Goal: Task Accomplishment & Management: Use online tool/utility

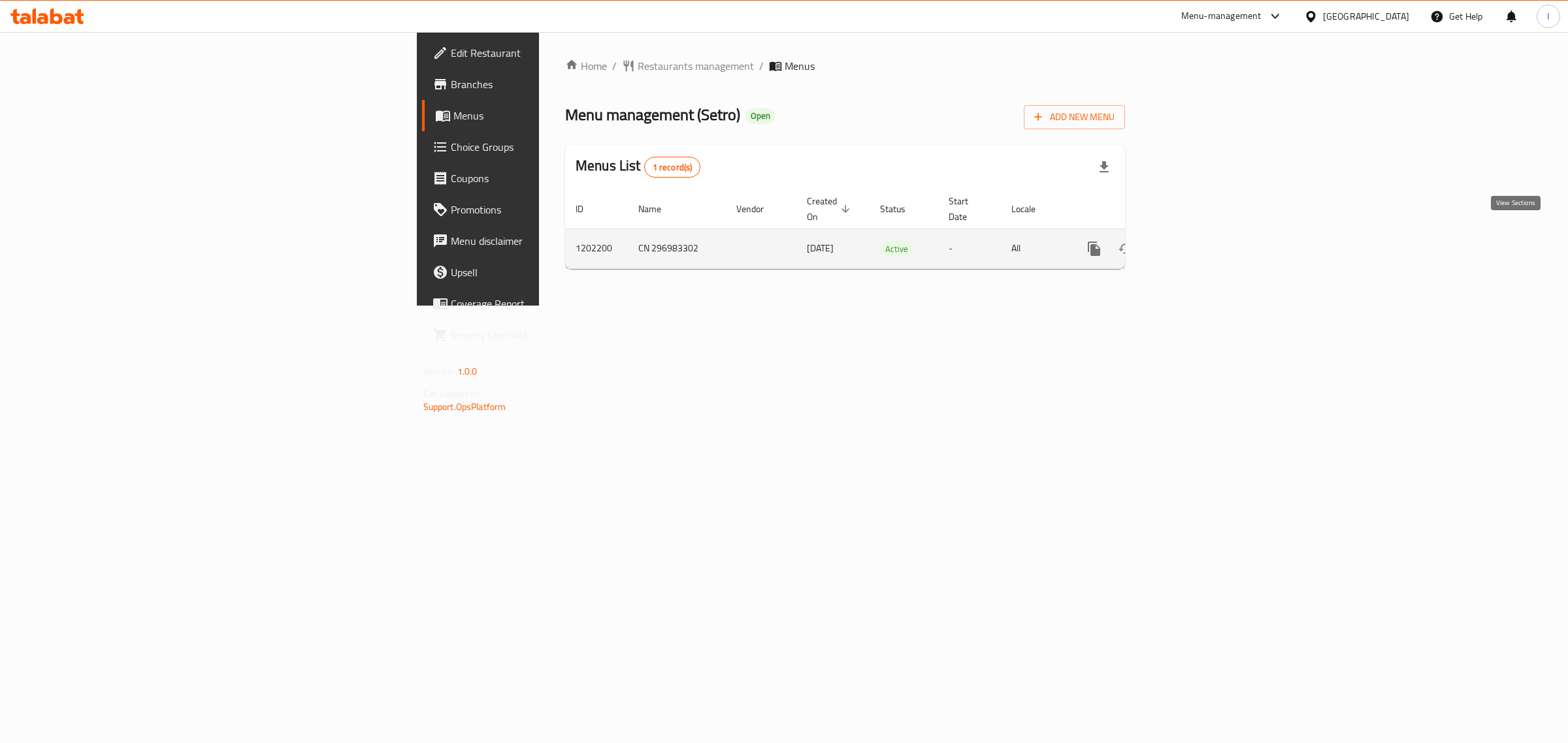
click at [1196, 241] on icon "enhanced table" at bounding box center [1189, 249] width 16 height 16
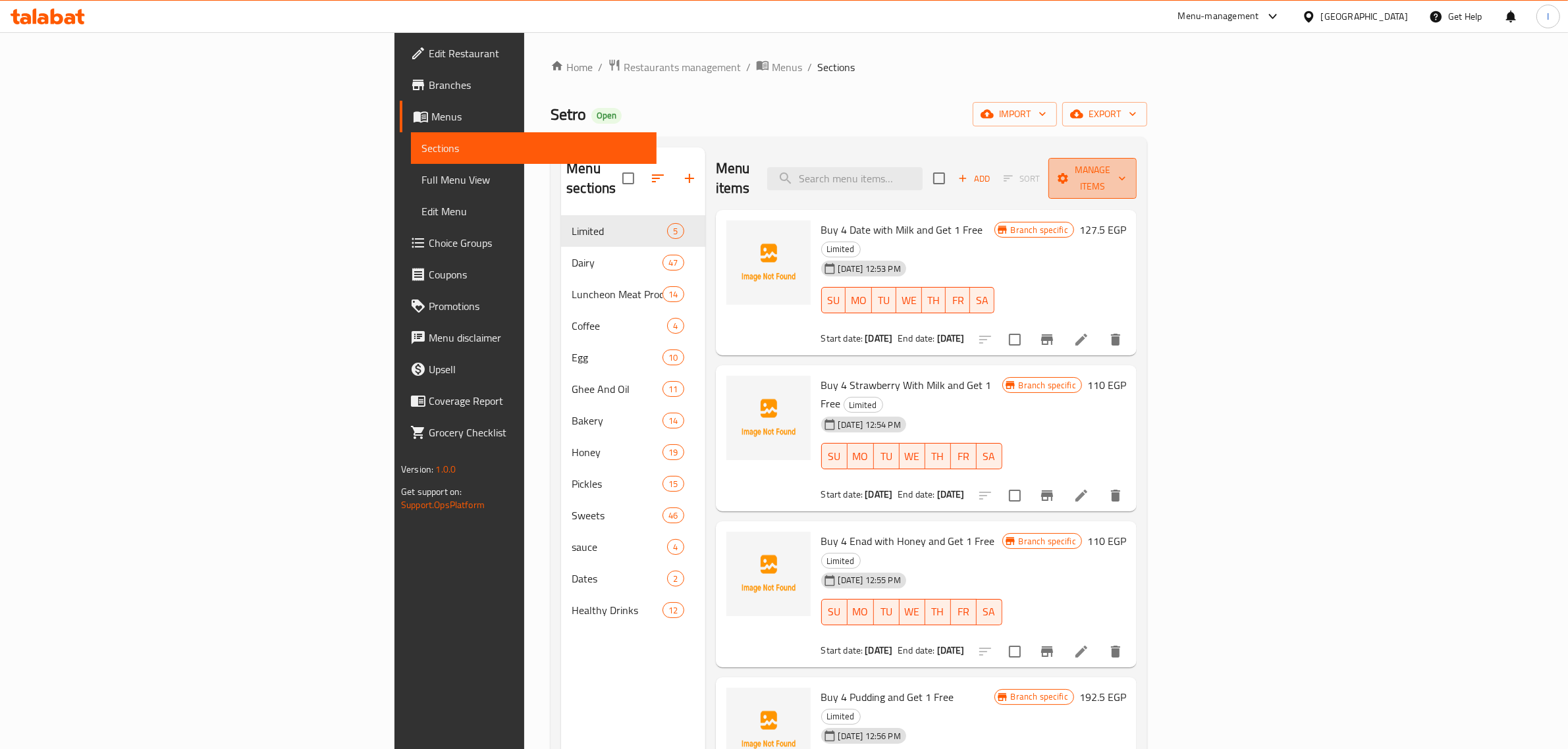
click at [1137, 180] on button "Manage items" at bounding box center [1092, 178] width 88 height 41
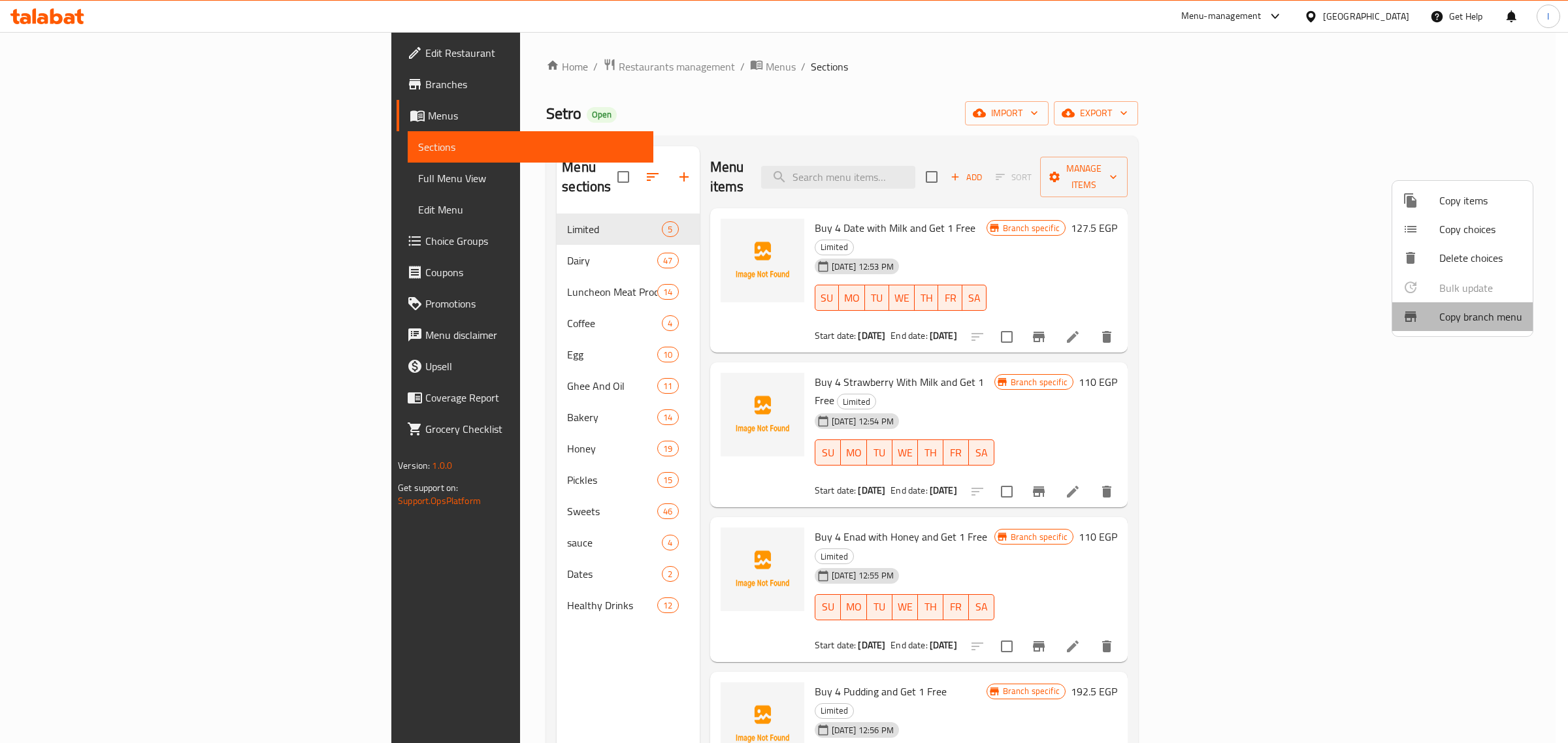
click at [1477, 314] on span "Copy branch menu" at bounding box center [1481, 316] width 83 height 16
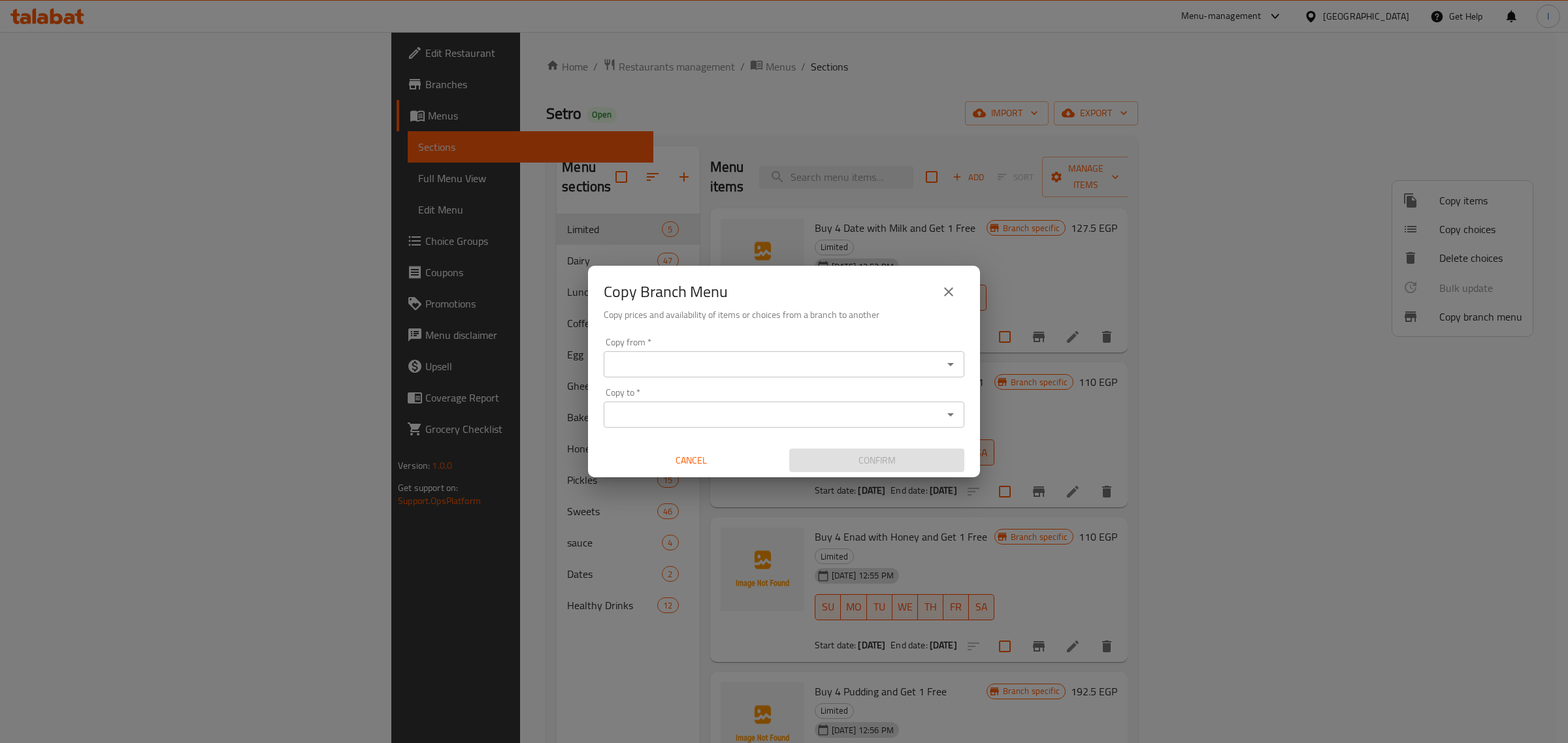
click at [707, 359] on input "Copy from   *" at bounding box center [773, 364] width 331 height 19
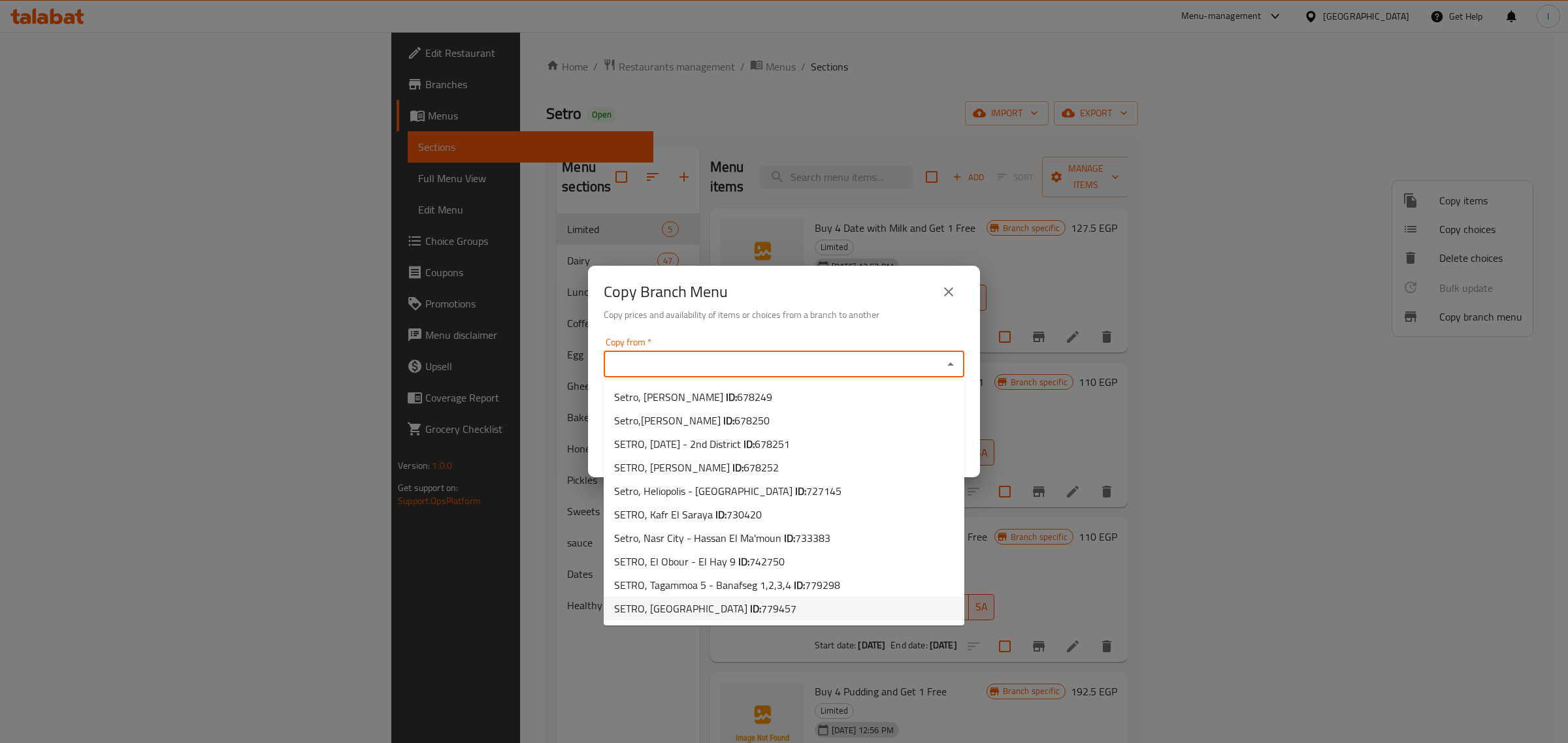
click at [694, 605] on span "SETRO, [GEOGRAPHIC_DATA] ID: 779457" at bounding box center [705, 609] width 182 height 16
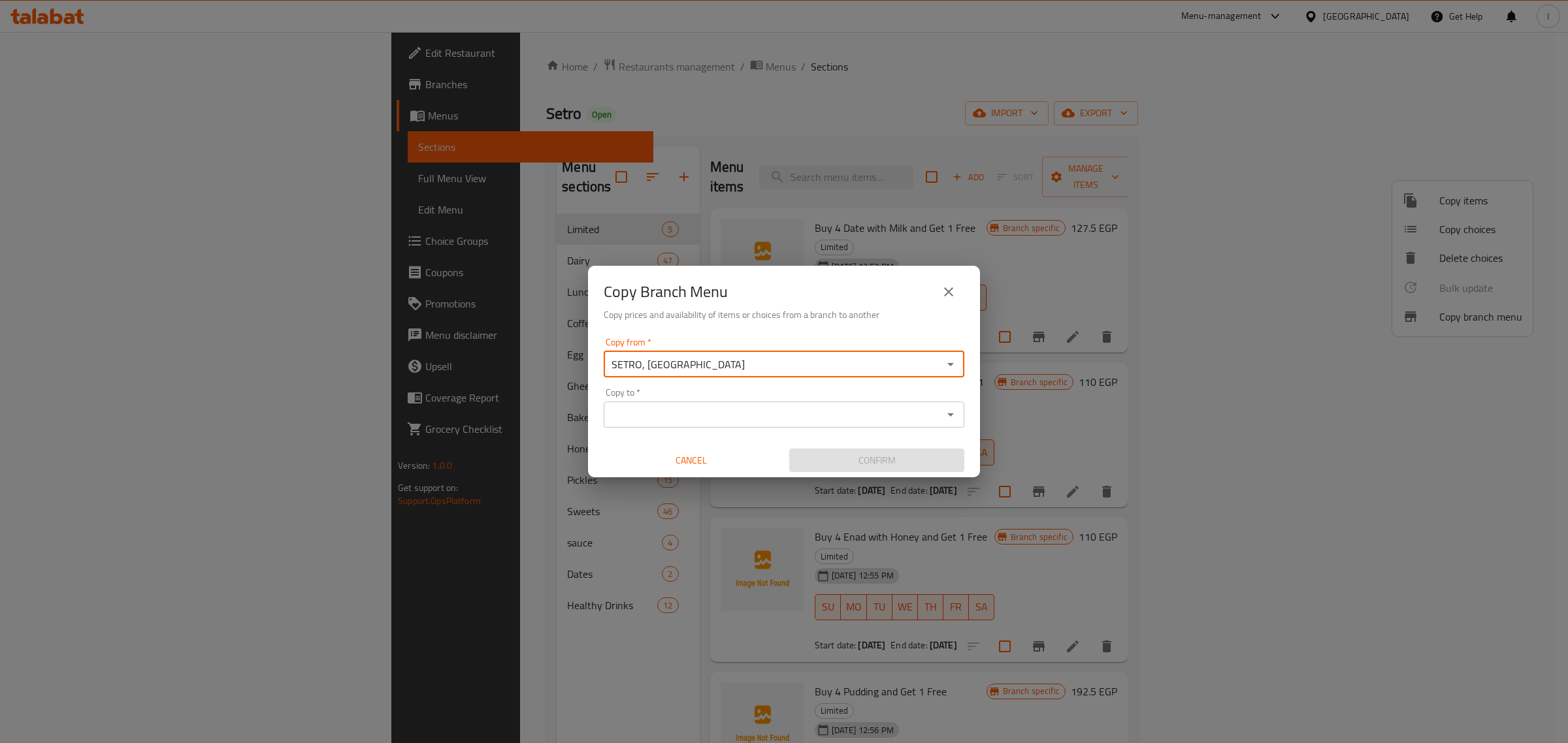
click at [720, 357] on input "SETRO, [GEOGRAPHIC_DATA]" at bounding box center [773, 364] width 331 height 19
click at [954, 364] on icon "Open" at bounding box center [951, 364] width 16 height 16
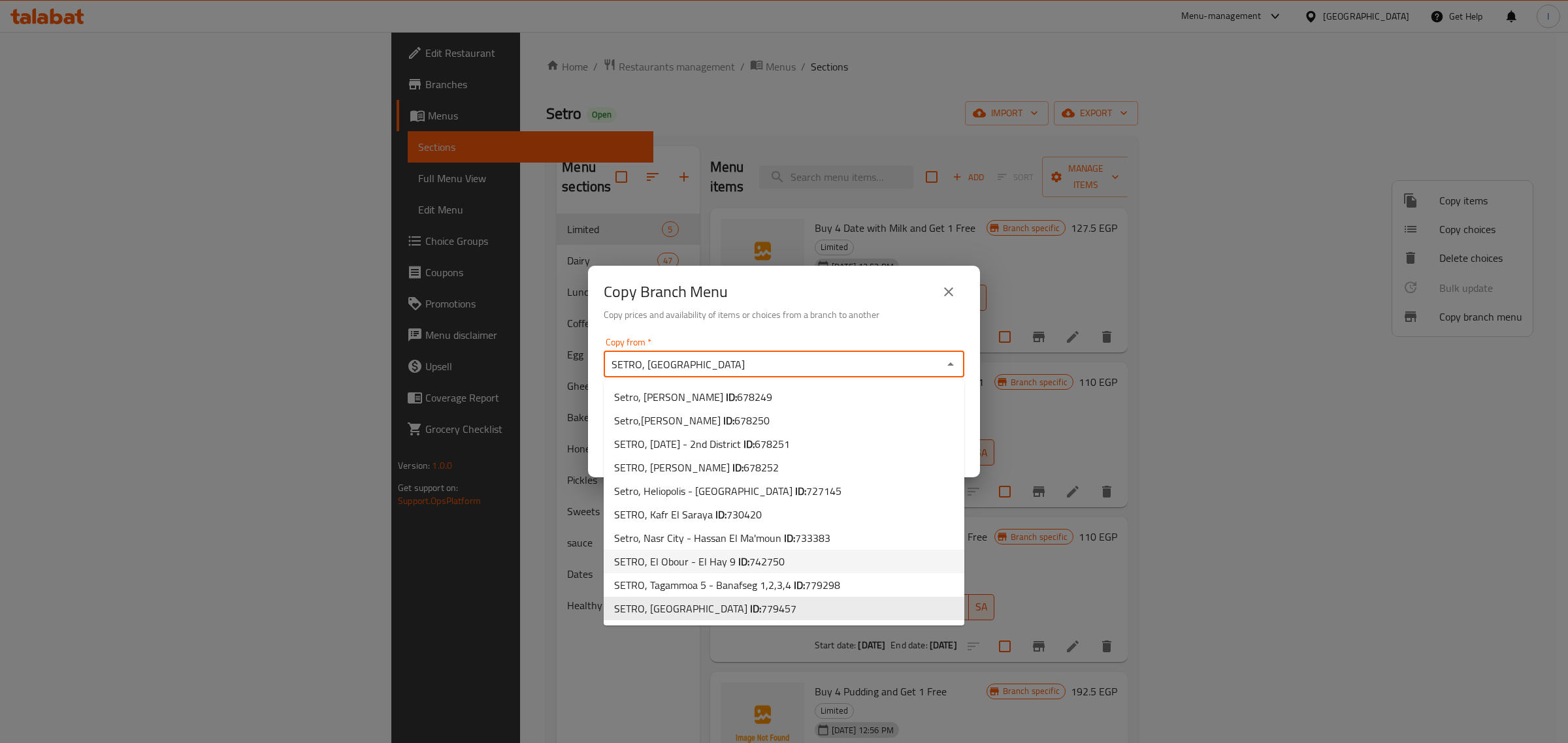
click at [726, 565] on span "SETRO, El Obour - El Hay 9 ID: 742750" at bounding box center [699, 562] width 171 height 16
type input "SETRO, El Obour - El Hay 9"
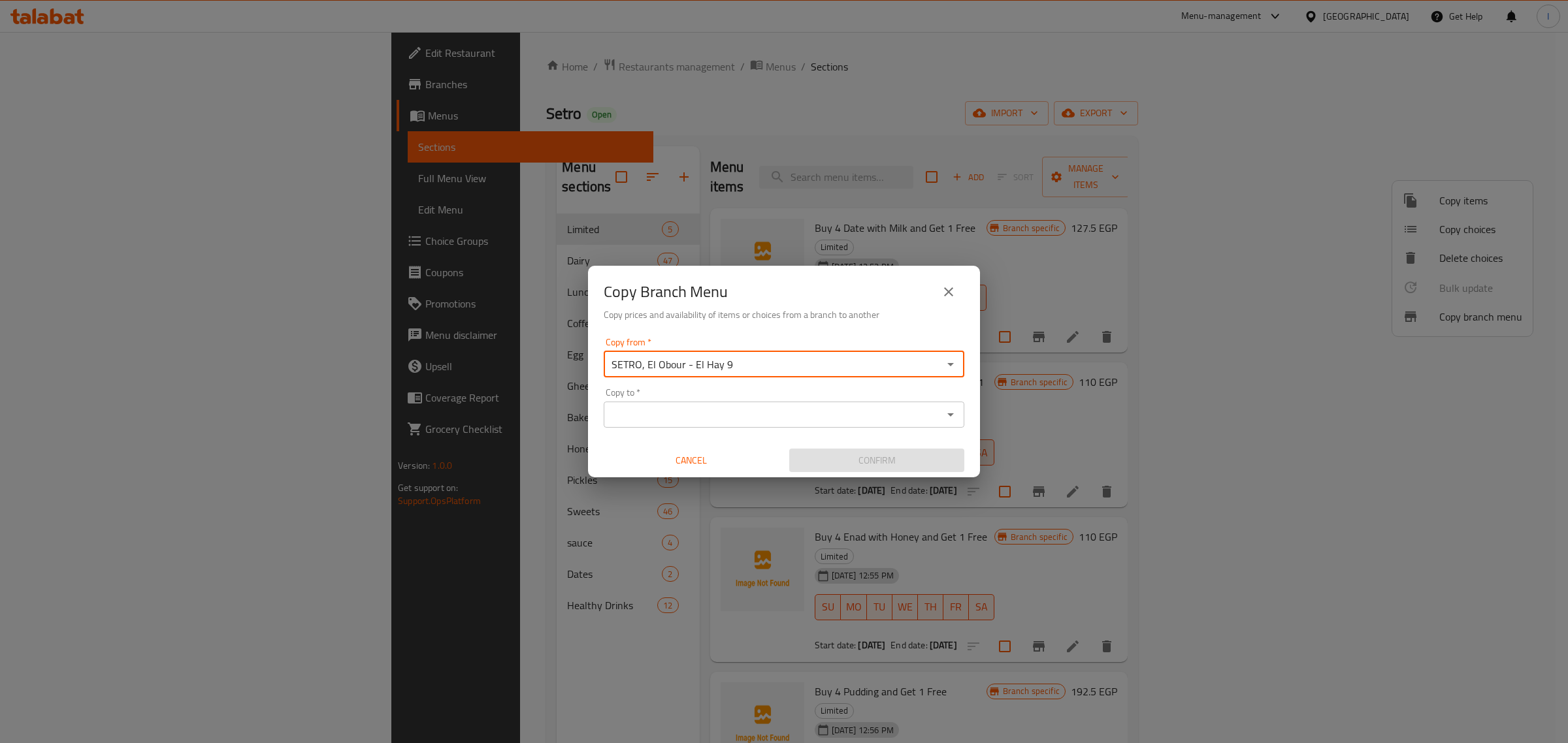
click at [739, 413] on input "Copy to   *" at bounding box center [773, 415] width 331 height 19
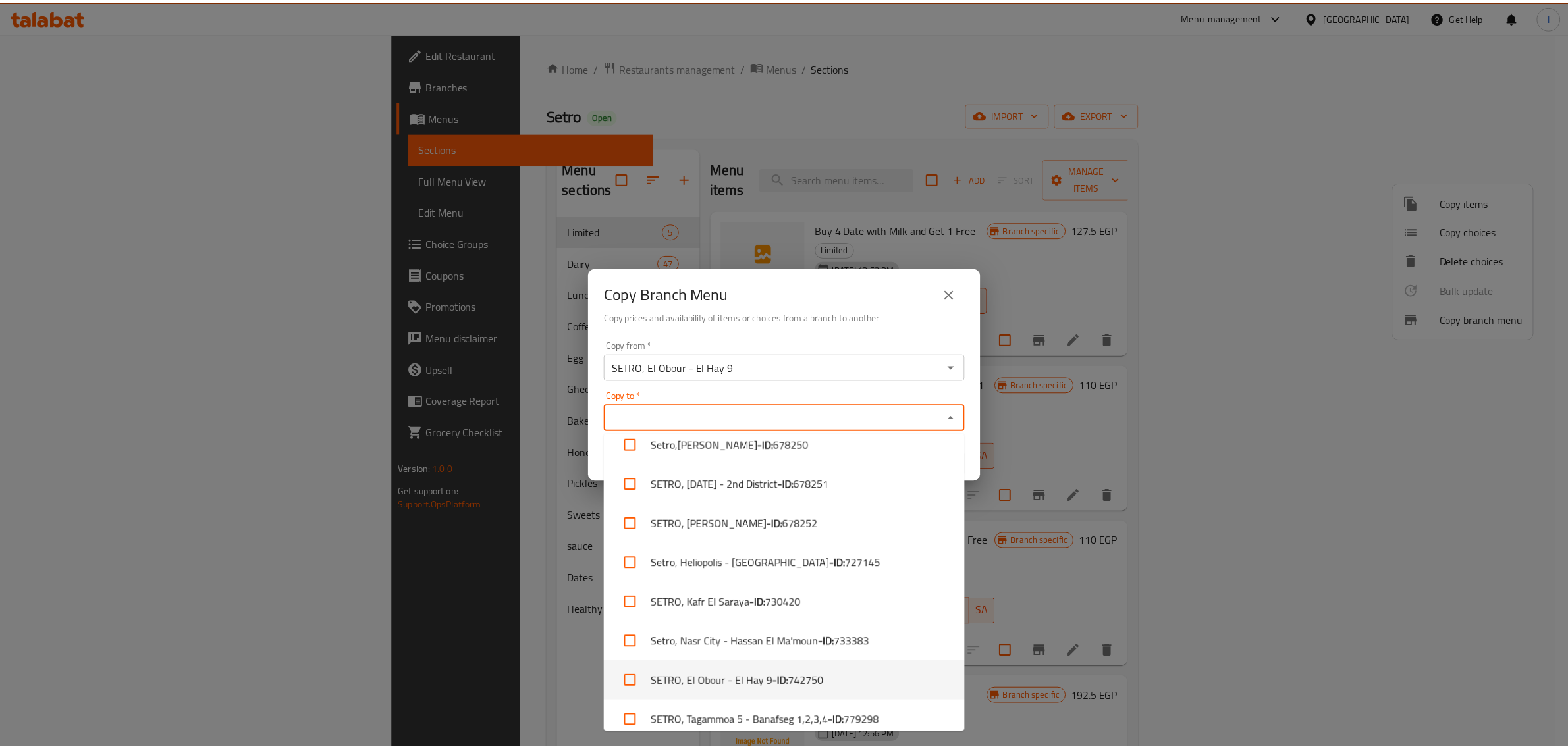
scroll to position [105, 0]
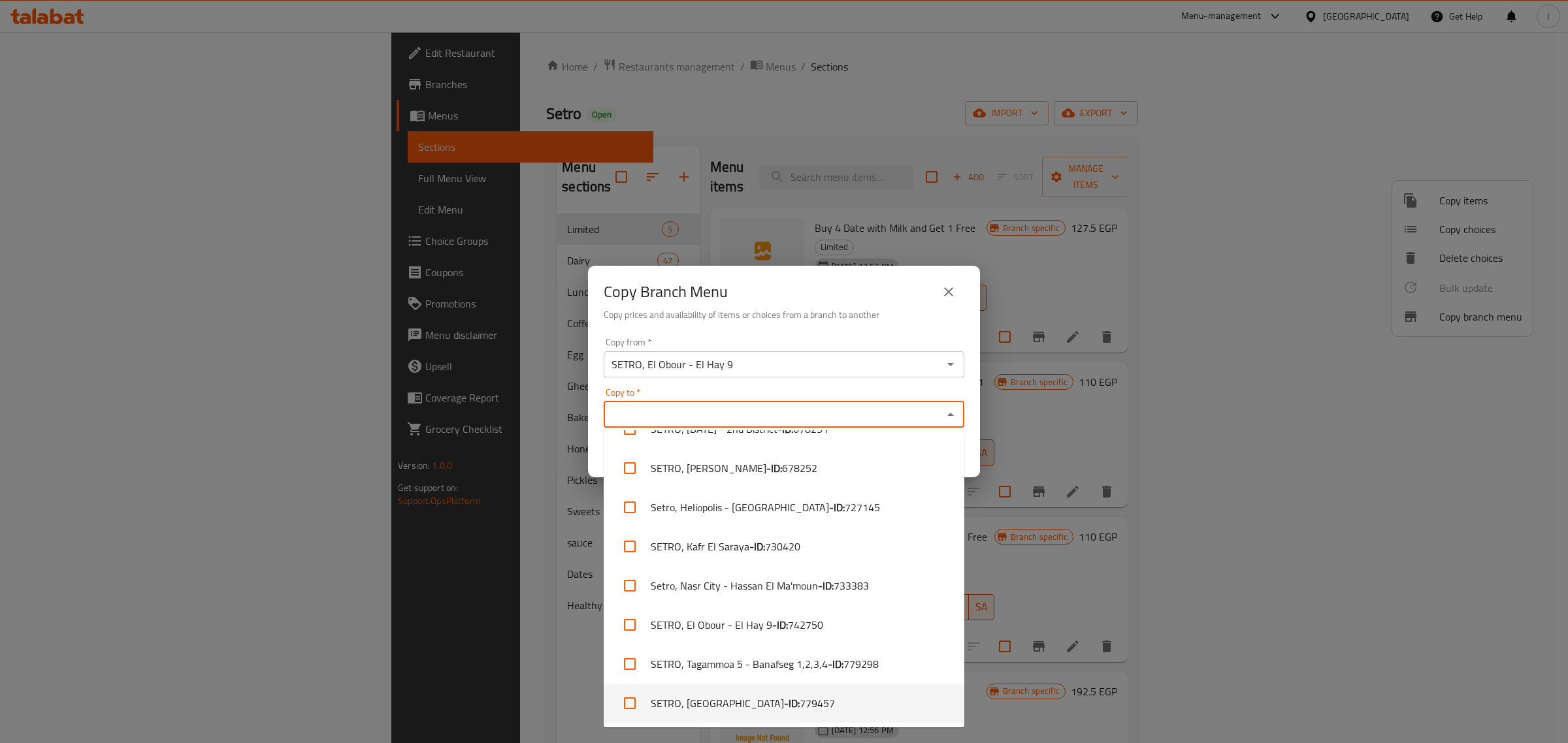
click at [774, 697] on li "SETRO, [GEOGRAPHIC_DATA] - ID: 779457" at bounding box center [784, 703] width 361 height 39
checkbox input "true"
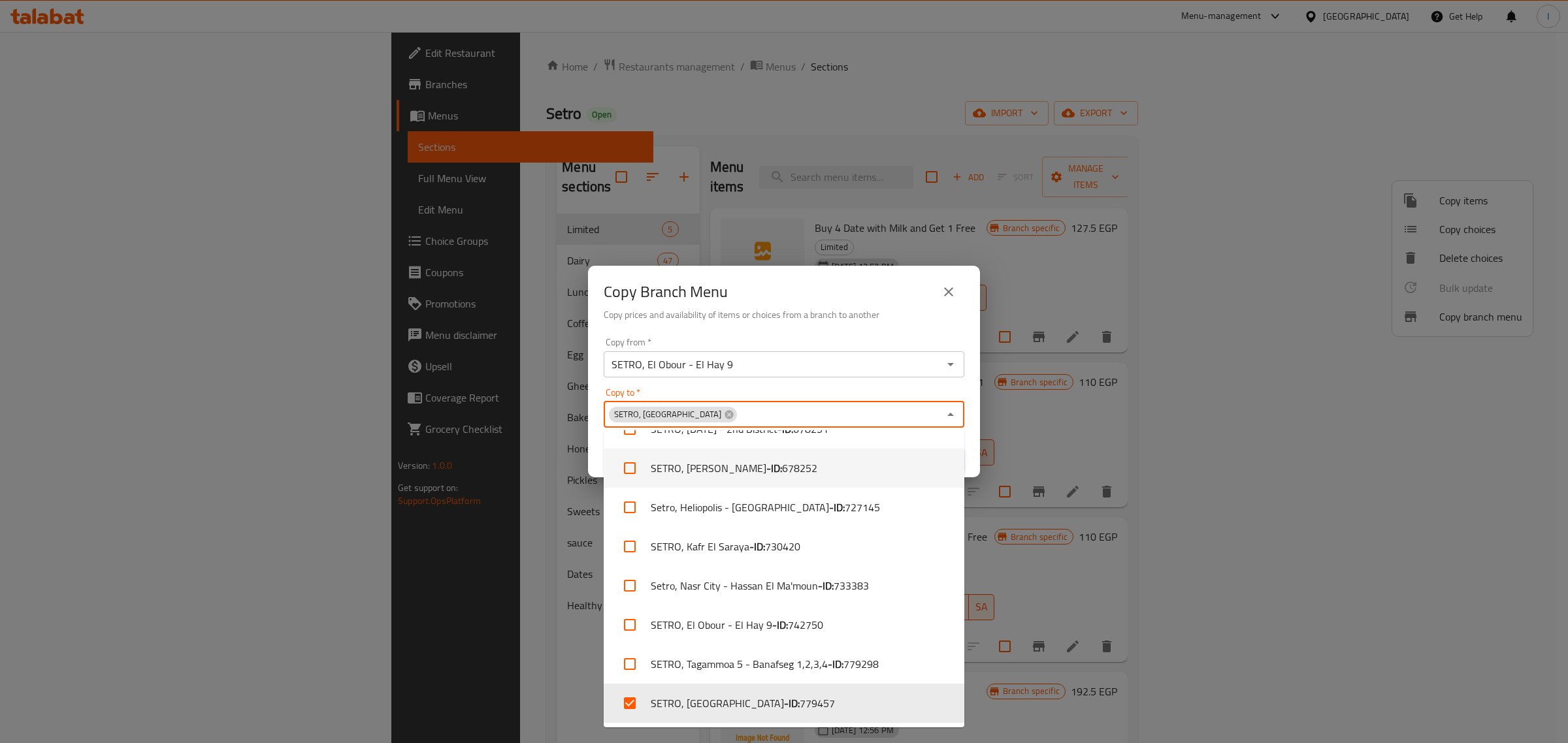
click at [769, 311] on h6 "Copy prices and availability of items or choices from a branch to another" at bounding box center [784, 315] width 361 height 14
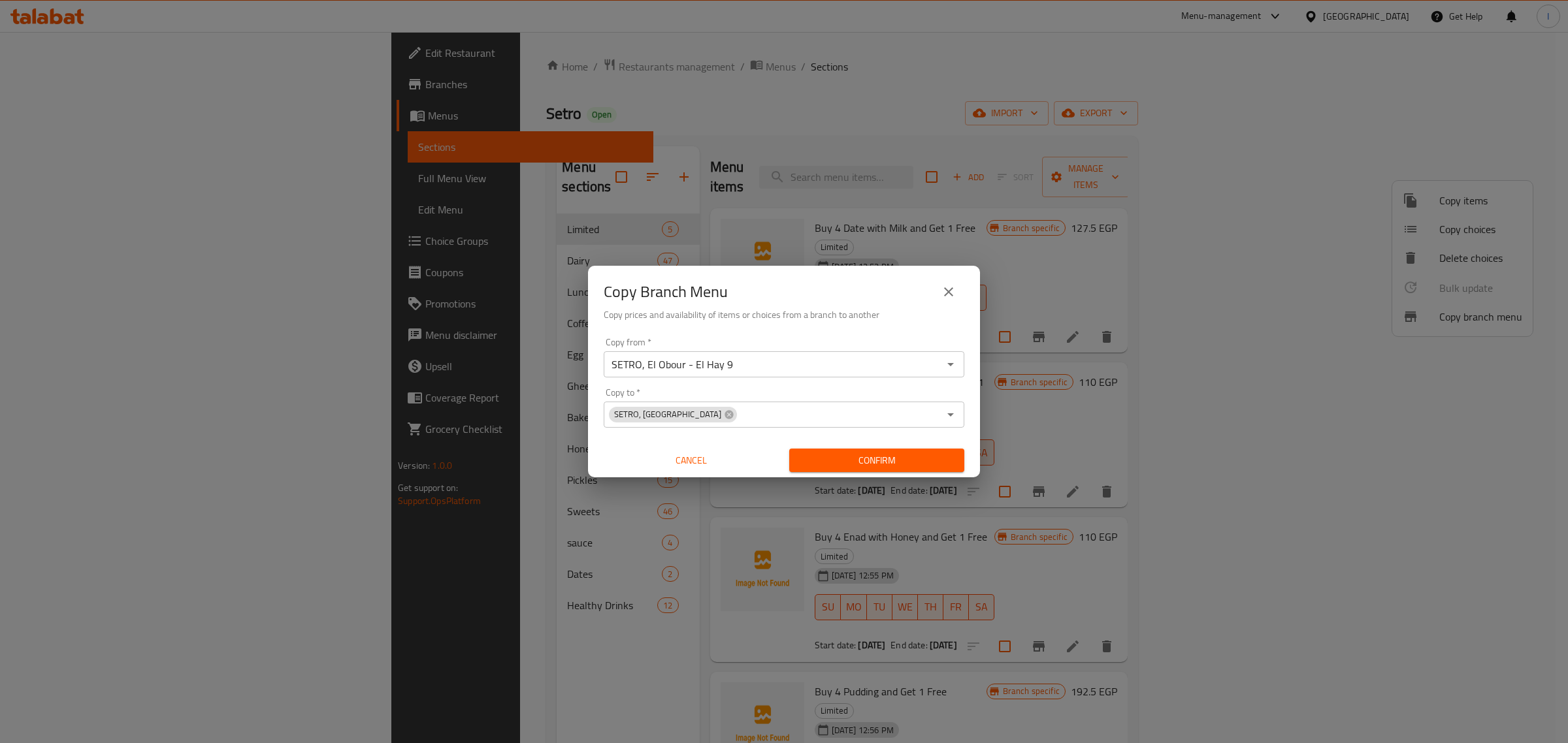
drag, startPoint x: 850, startPoint y: 461, endPoint x: 820, endPoint y: 452, distance: 31.3
click at [820, 452] on button "Confirm" at bounding box center [876, 461] width 175 height 24
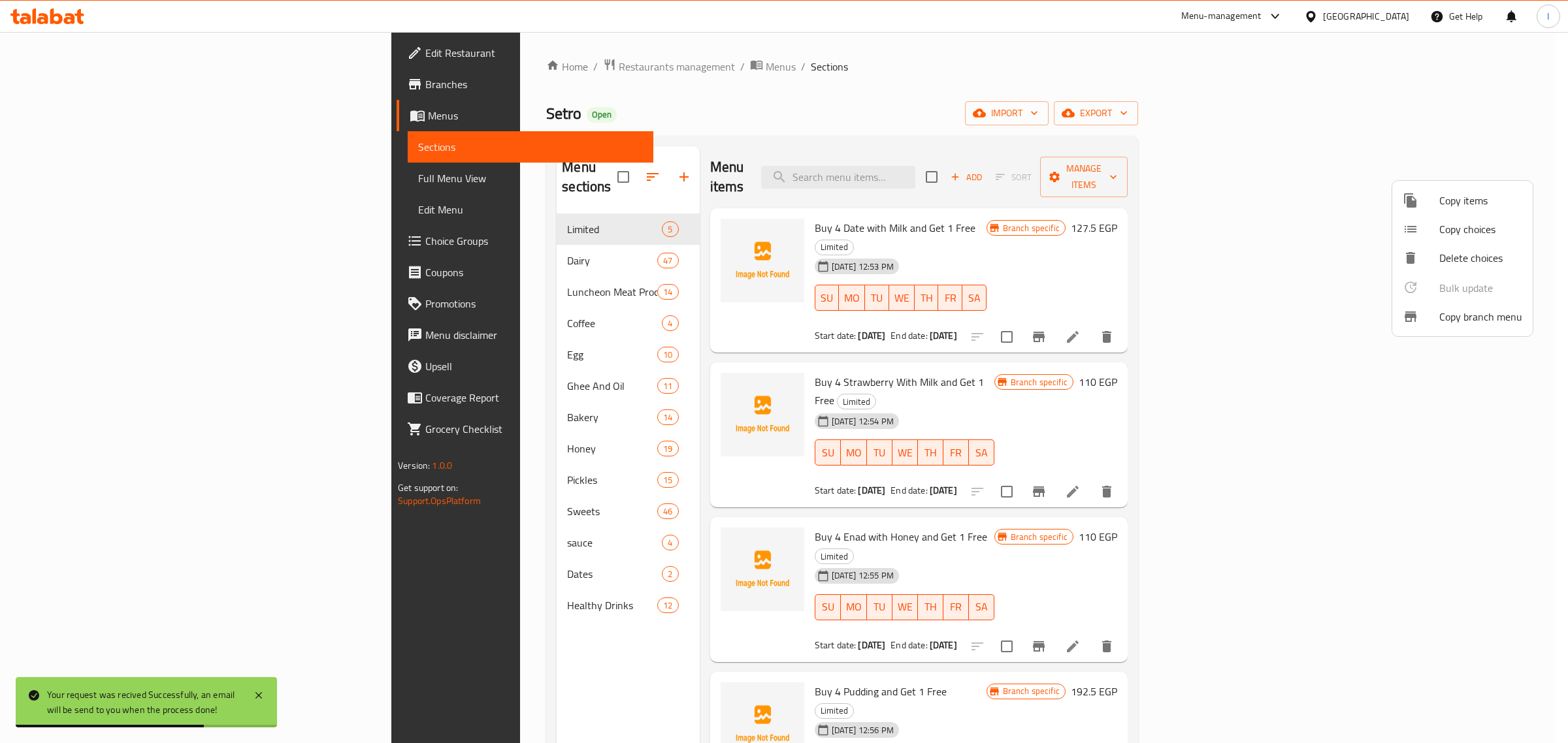
click at [65, 84] on div at bounding box center [784, 372] width 1568 height 743
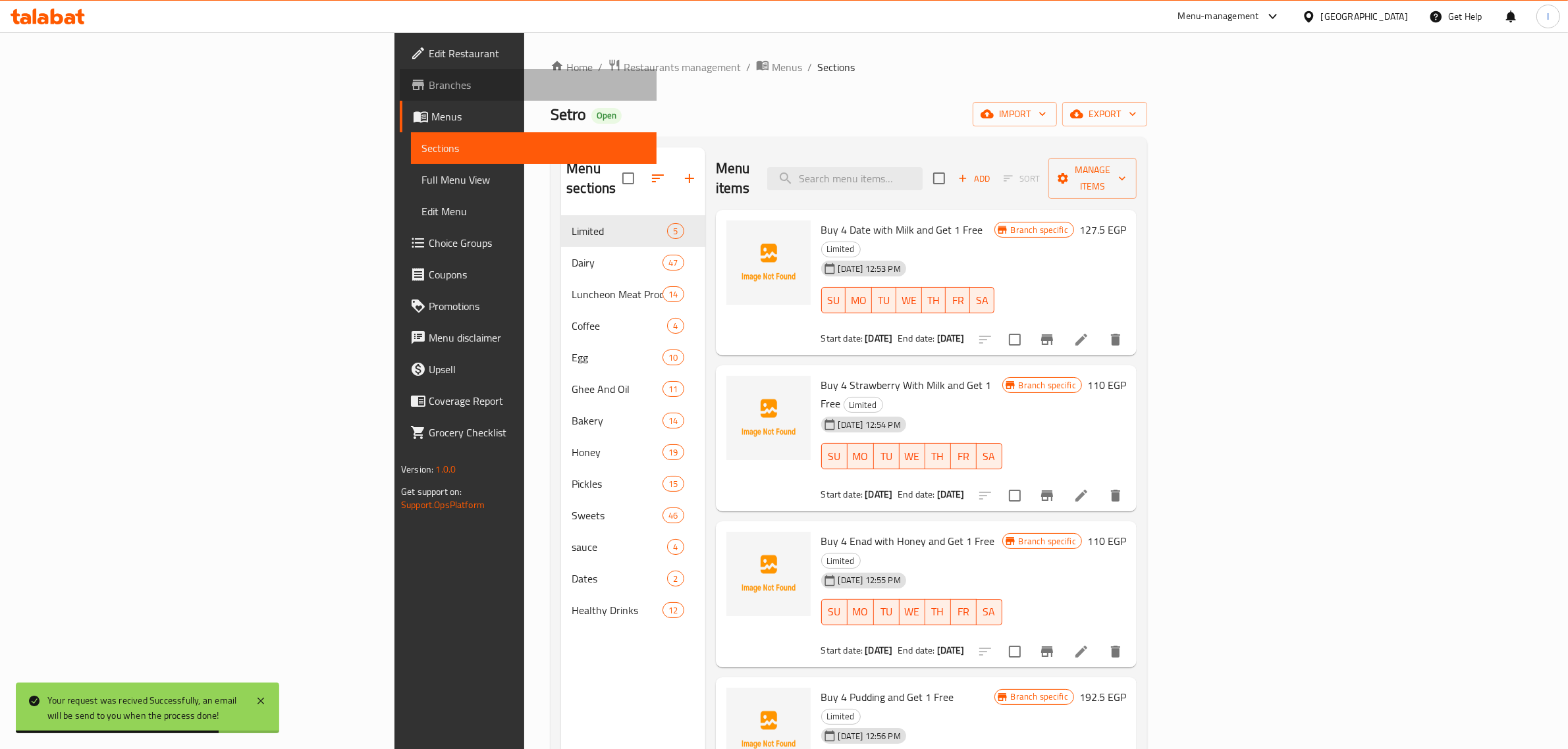
click at [429, 84] on span "Branches" at bounding box center [538, 85] width 218 height 16
